Goal: Find specific fact: Find specific fact

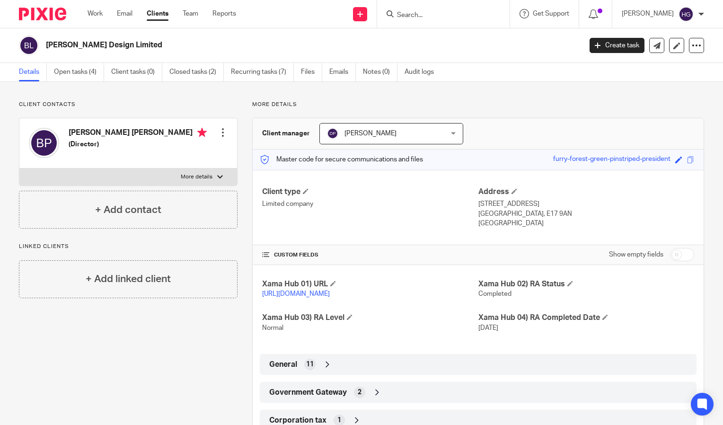
click at [454, 14] on input "Search" at bounding box center [438, 15] width 85 height 9
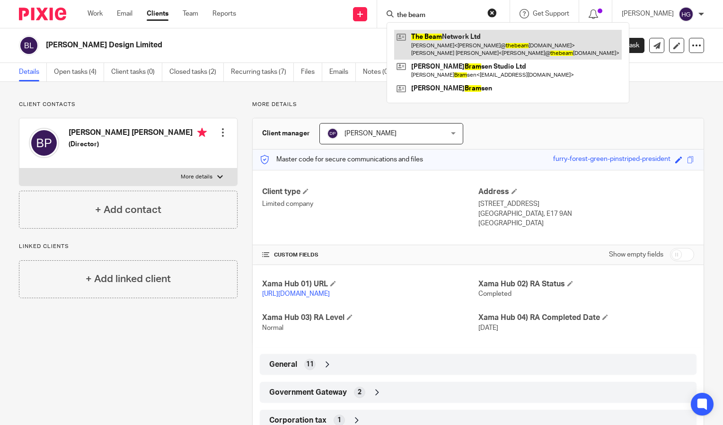
type input "the beam"
click at [451, 35] on link at bounding box center [508, 44] width 228 height 29
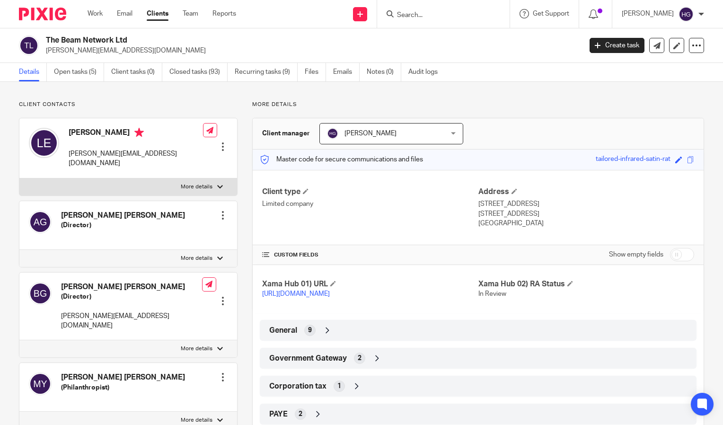
click at [327, 335] on icon at bounding box center [327, 330] width 9 height 9
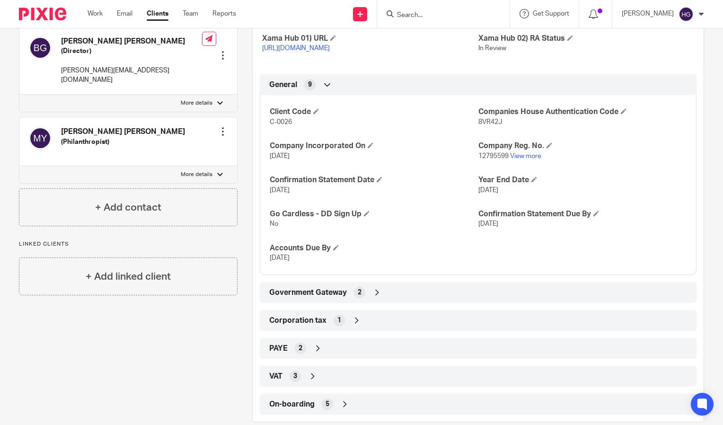
scroll to position [246, 0]
click at [445, 295] on div "Government Gateway 2" at bounding box center [478, 292] width 423 height 16
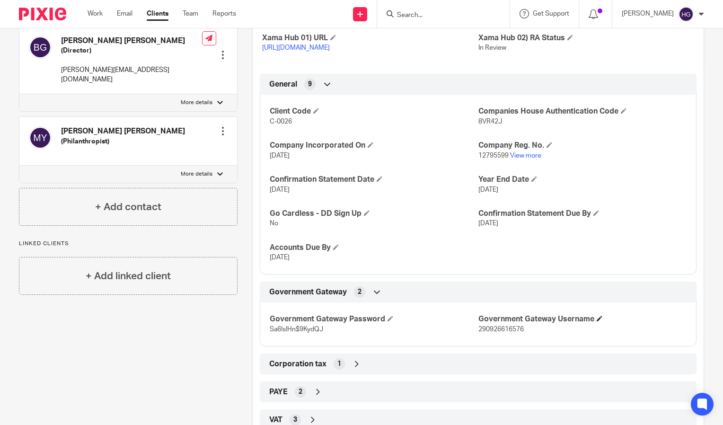
click at [498, 324] on h4 "Government Gateway Username" at bounding box center [583, 319] width 208 height 10
drag, startPoint x: 498, startPoint y: 334, endPoint x: 500, endPoint y: 340, distance: 6.6
click at [500, 333] on span "290926616576" at bounding box center [501, 329] width 45 height 7
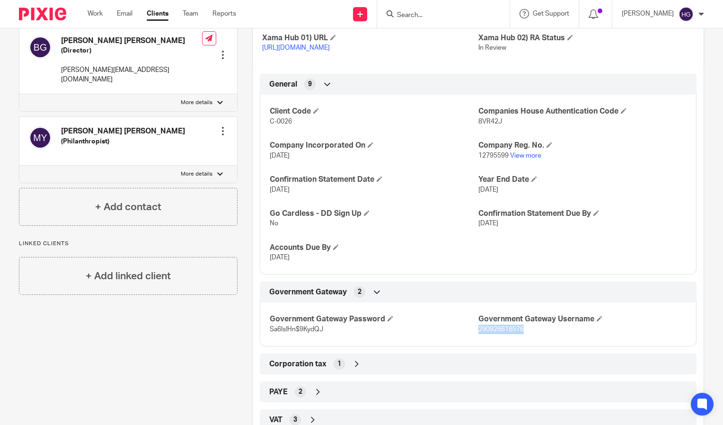
copy span "290926616576"
click at [290, 333] on span "Sa6!s!Hn$9KydQJ" at bounding box center [296, 329] width 53 height 7
copy p "Sa6!s!Hn$9KydQJ"
